Goal: Task Accomplishment & Management: Manage account settings

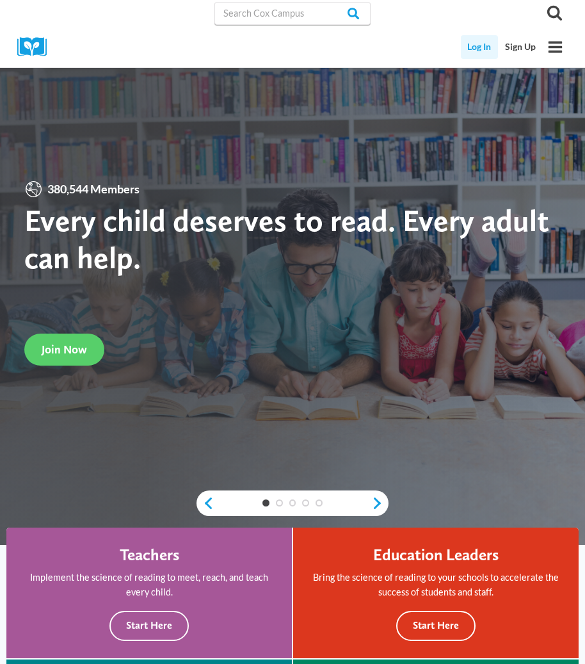
click at [462, 48] on link "Log In" at bounding box center [480, 47] width 38 height 24
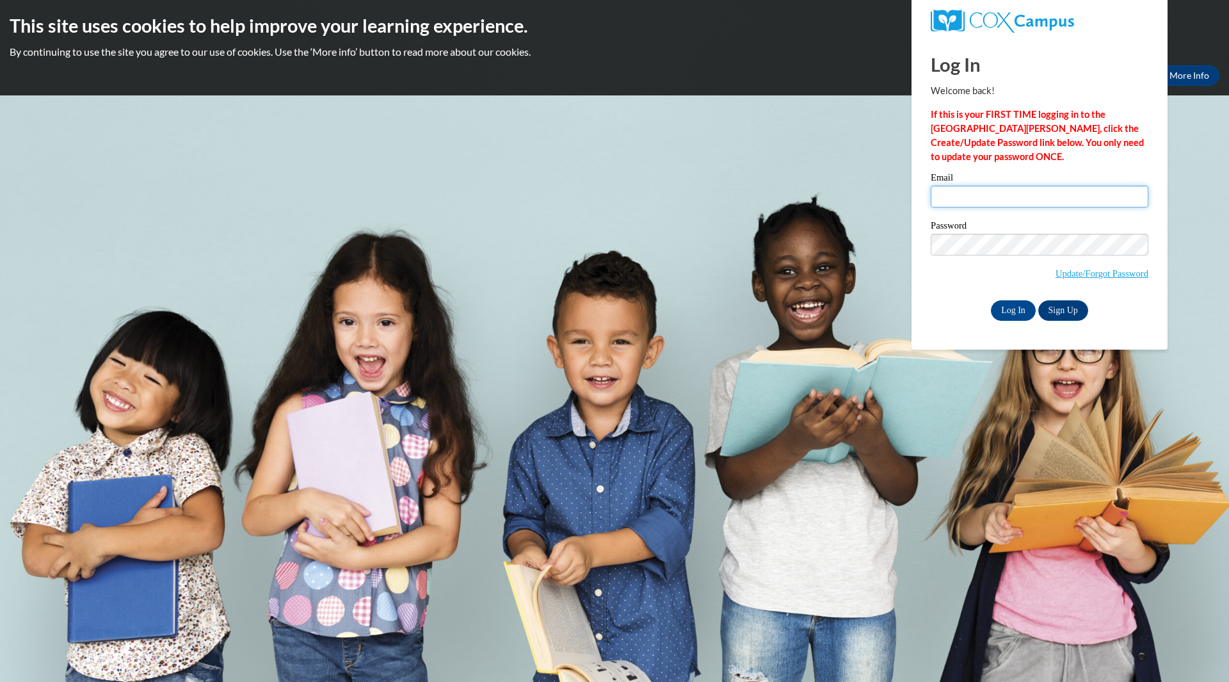
click at [1034, 190] on input "Email" at bounding box center [1039, 197] width 218 height 22
type input "[PERSON_NAME].[PERSON_NAME]@dhs.[US_STATE],gov"
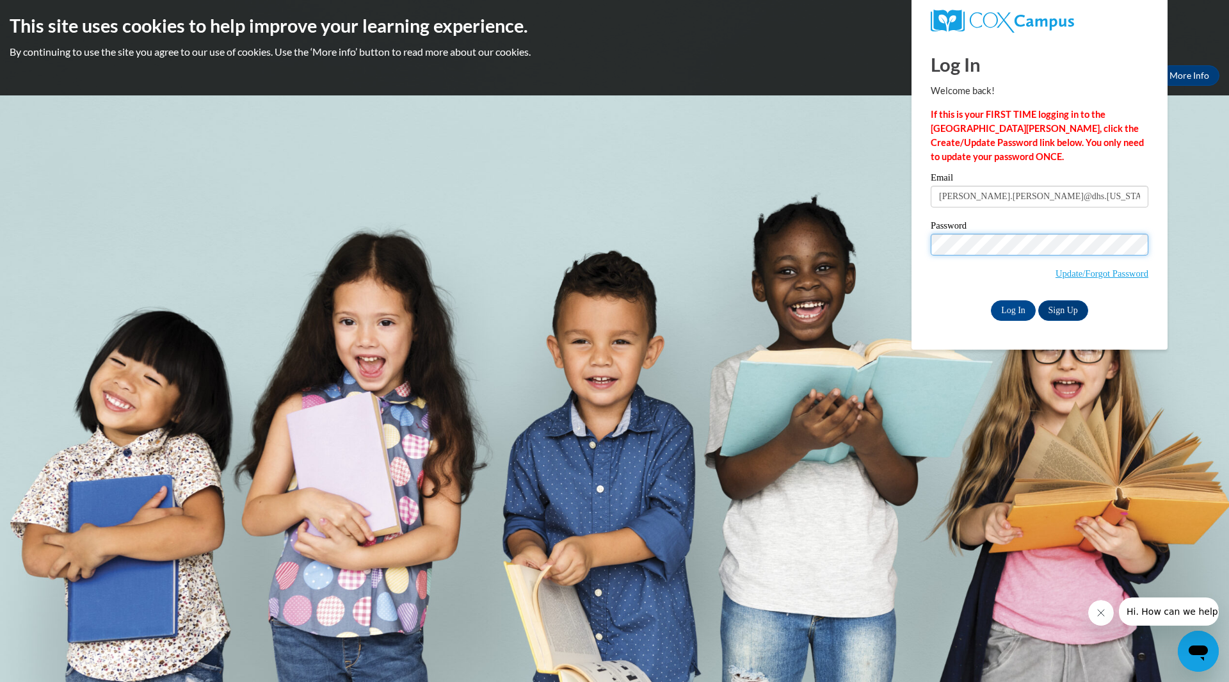
click at [991, 300] on input "Log In" at bounding box center [1013, 310] width 45 height 20
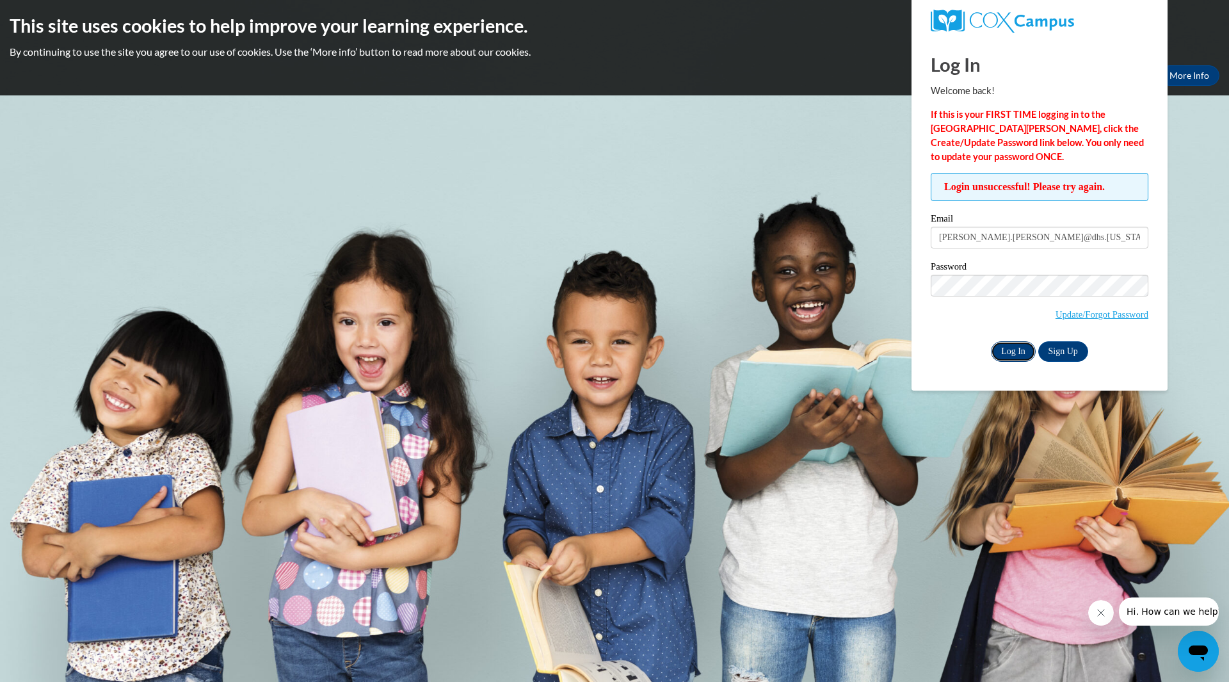
click at [1019, 353] on input "Log In" at bounding box center [1013, 351] width 45 height 20
click at [1074, 239] on input "[PERSON_NAME].[PERSON_NAME]@dhs.[US_STATE],gov" at bounding box center [1039, 238] width 218 height 22
type input "[PERSON_NAME][EMAIL_ADDRESS][PERSON_NAME][DOMAIN_NAME][US_STATE]"
click at [991, 341] on input "Log In" at bounding box center [1013, 351] width 45 height 20
